Goal: Information Seeking & Learning: Understand process/instructions

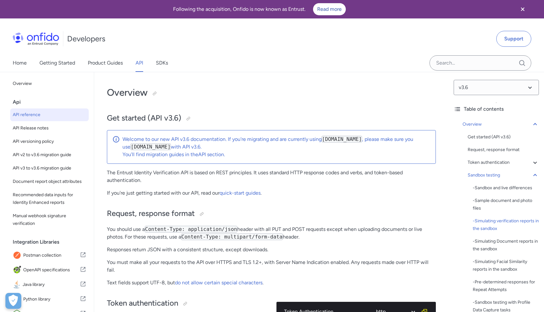
select select "http"
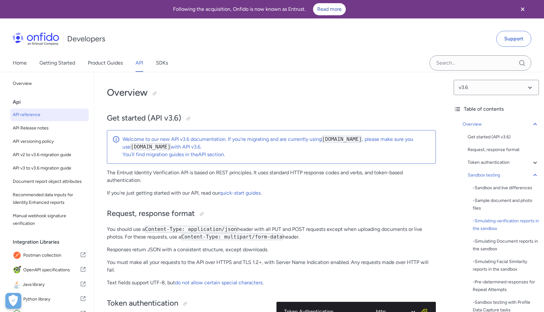
select select "http"
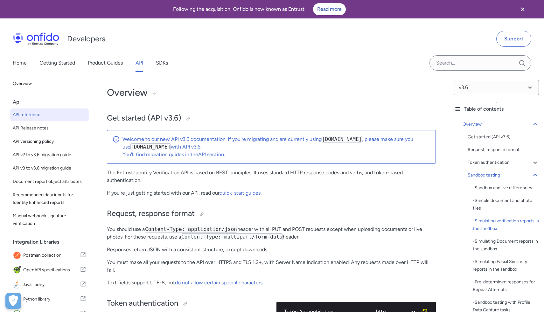
select select "http"
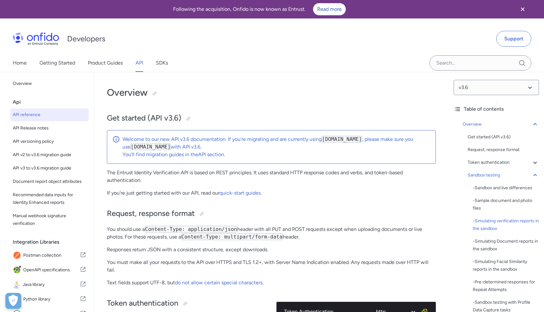
select select "http"
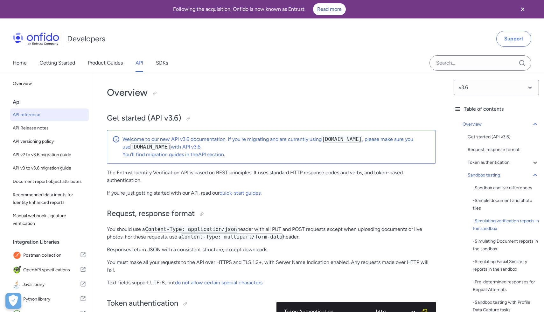
select select "http"
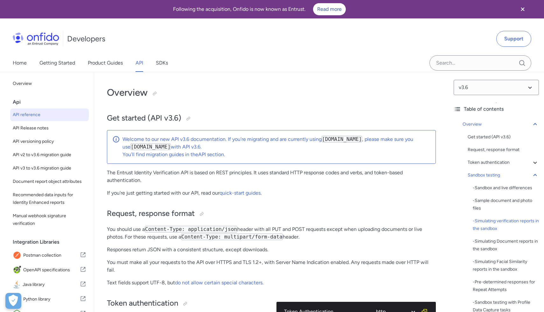
select select "http"
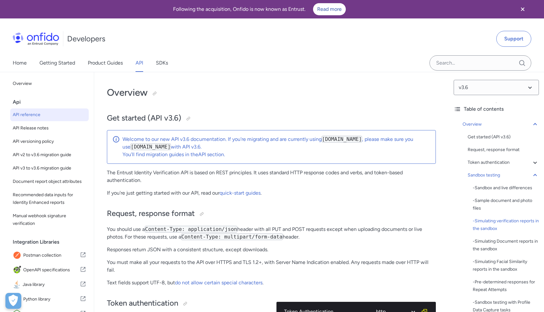
select select "http"
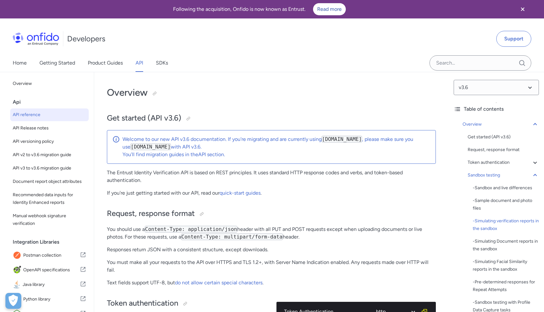
select select "http"
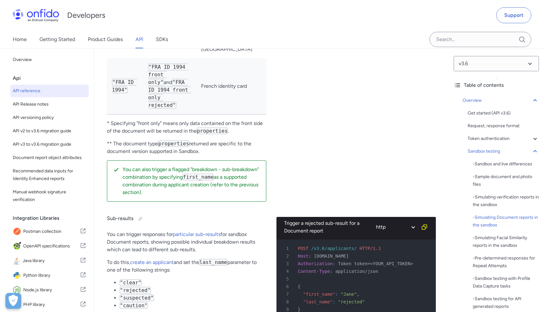
scroll to position [2071, 0]
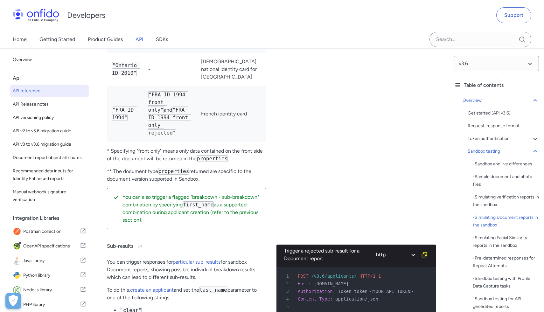
click at [289, 120] on div "Trigger a Document report with US drivers license for California state http bas…" at bounding box center [355, 59] width 159 height 351
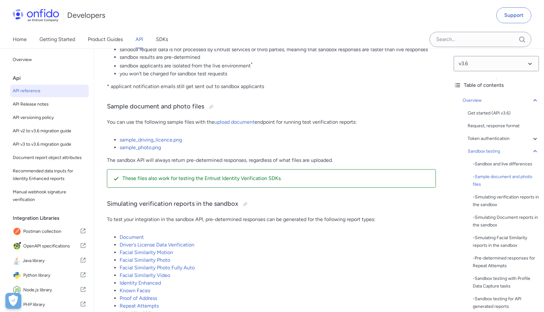
scroll to position [1116, 0]
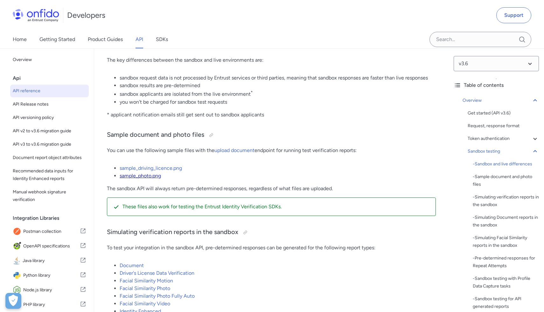
click at [147, 178] on link "sample_photo.png" at bounding box center [140, 176] width 41 height 6
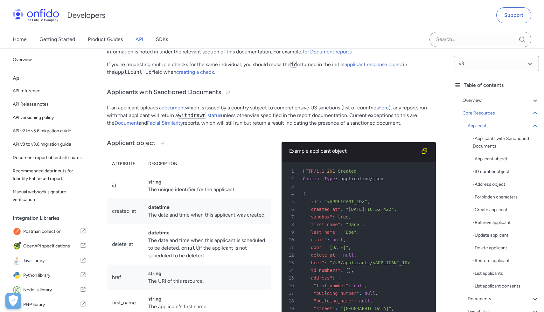
scroll to position [5103, 0]
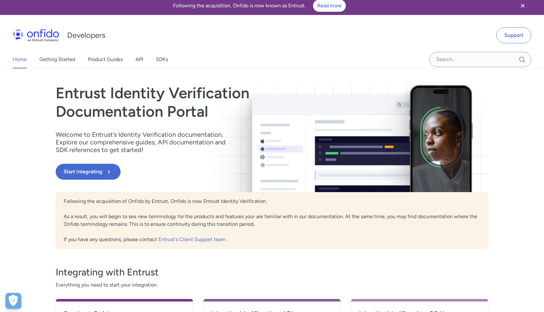
scroll to position [3, 0]
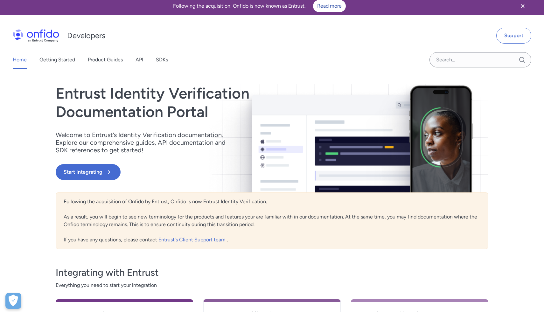
click at [146, 63] on div "Home Getting Started Product Guides API SDKs" at bounding box center [96, 60] width 193 height 18
click at [135, 58] on div "Home Getting Started Product Guides API SDKs" at bounding box center [96, 60] width 193 height 18
click at [137, 59] on link "API" at bounding box center [139, 60] width 8 height 18
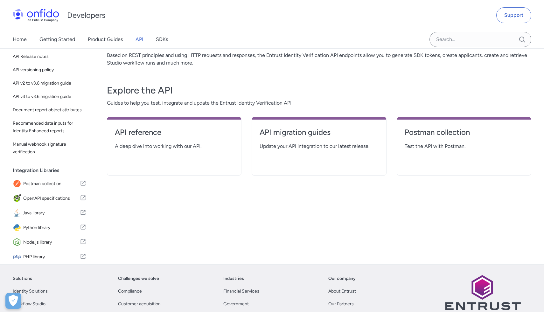
scroll to position [99, 0]
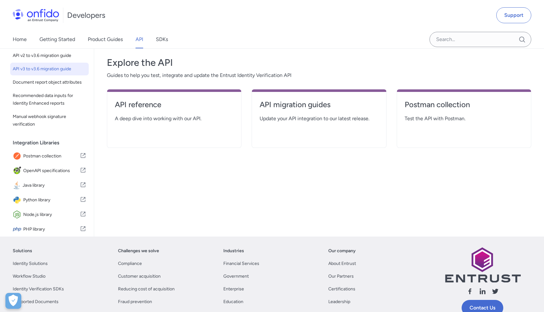
click at [47, 66] on span "API v3 to v3.6 migration guide" at bounding box center [49, 69] width 73 height 8
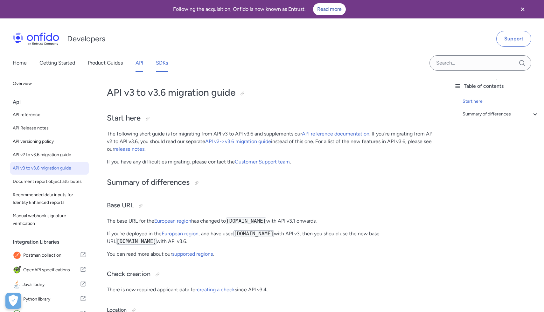
click at [163, 63] on link "SDKs" at bounding box center [162, 63] width 12 height 18
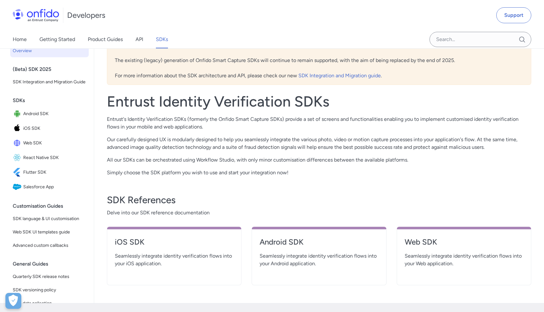
scroll to position [81, 0]
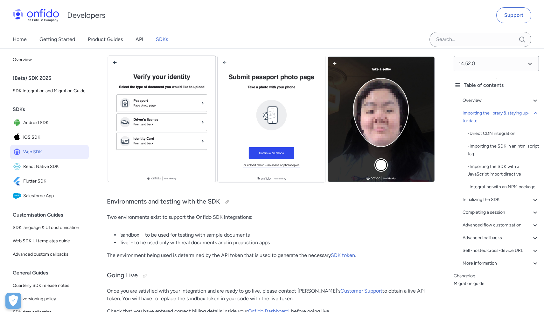
scroll to position [28, 0]
